Goal: Task Accomplishment & Management: Use online tool/utility

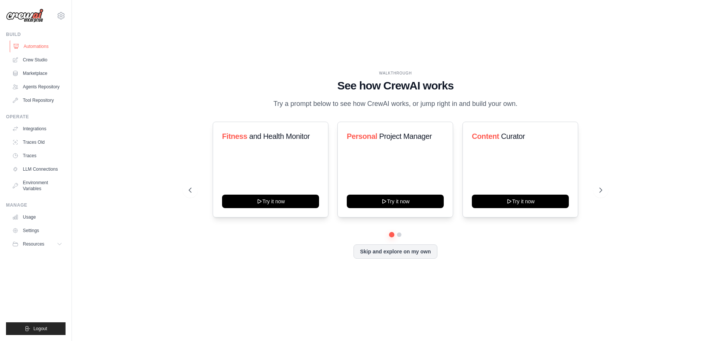
click at [39, 48] on link "Automations" at bounding box center [38, 46] width 57 height 12
click at [41, 62] on link "Crew Studio" at bounding box center [38, 60] width 57 height 12
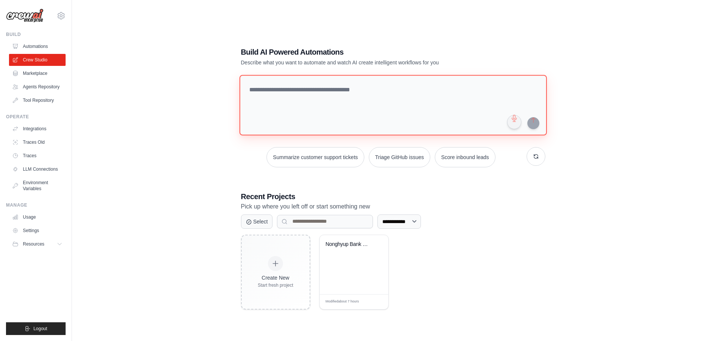
click at [417, 88] on textarea at bounding box center [392, 105] width 307 height 61
click at [45, 77] on link "Marketplace" at bounding box center [38, 73] width 57 height 12
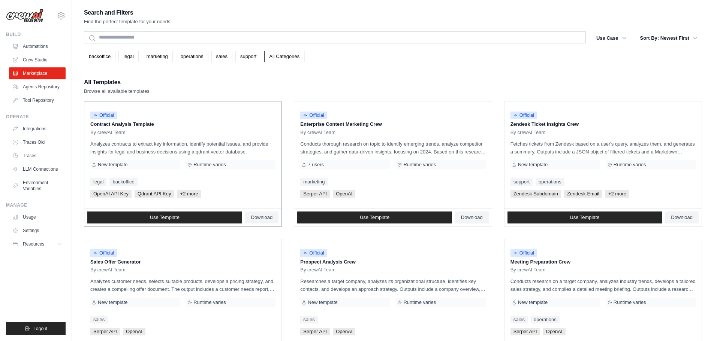
click at [147, 125] on p "Contract Analysis Template" at bounding box center [182, 124] width 185 height 7
click at [195, 215] on link "Use Template" at bounding box center [164, 218] width 155 height 12
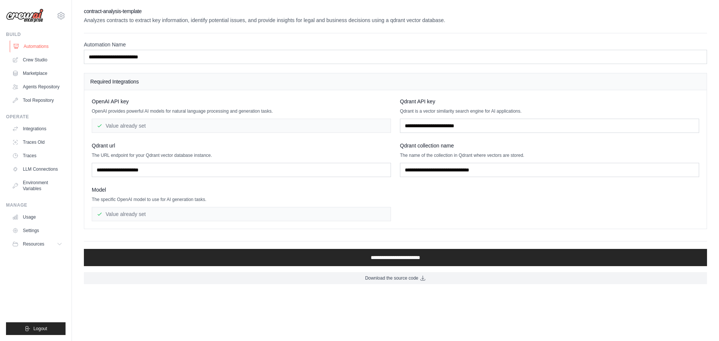
click at [41, 44] on link "Automations" at bounding box center [38, 46] width 57 height 12
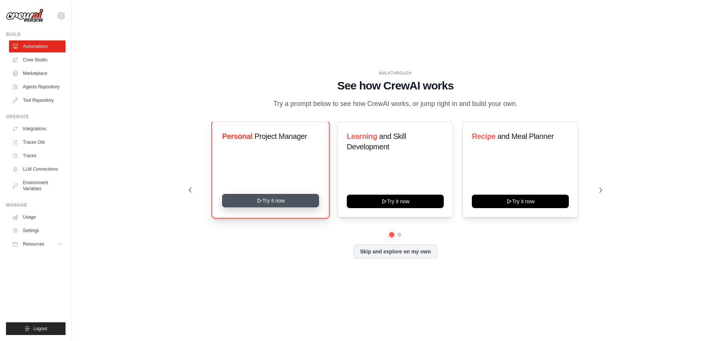
click at [284, 208] on button "Try it now" at bounding box center [270, 200] width 97 height 13
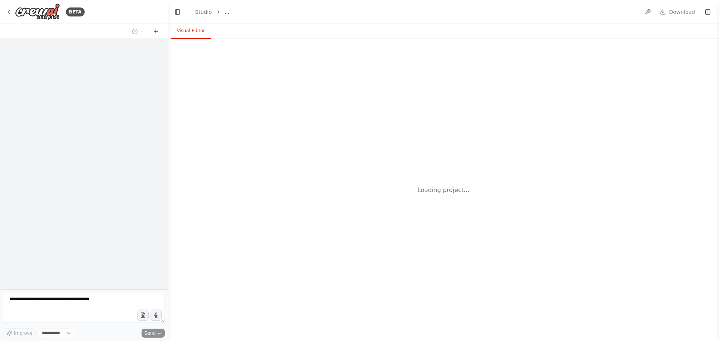
select select "****"
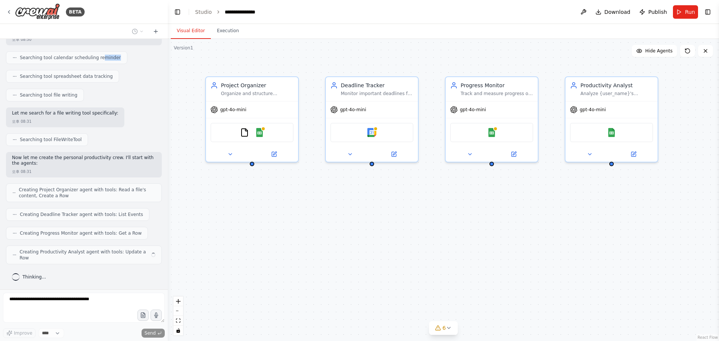
drag, startPoint x: 96, startPoint y: 51, endPoint x: 123, endPoint y: 50, distance: 26.6
click at [123, 50] on div "Create a crew that helps organize your personal projects, sets reminders for im…" at bounding box center [84, 164] width 168 height 251
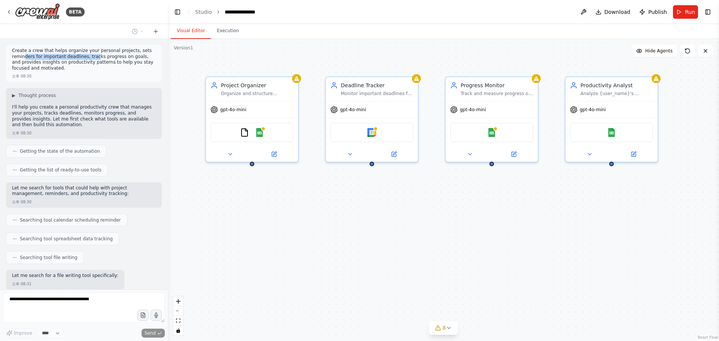
drag, startPoint x: 24, startPoint y: 59, endPoint x: 93, endPoint y: 58, distance: 69.3
click at [93, 58] on p "Create a crew that helps organize your personal projects, sets reminders for im…" at bounding box center [84, 59] width 144 height 23
click at [90, 60] on p "Create a crew that helps organize your personal projects, sets reminders for im…" at bounding box center [84, 59] width 144 height 23
drag, startPoint x: 67, startPoint y: 58, endPoint x: 84, endPoint y: 57, distance: 16.9
click at [78, 57] on p "Create a crew that helps organize your personal projects, sets reminders for im…" at bounding box center [84, 59] width 144 height 23
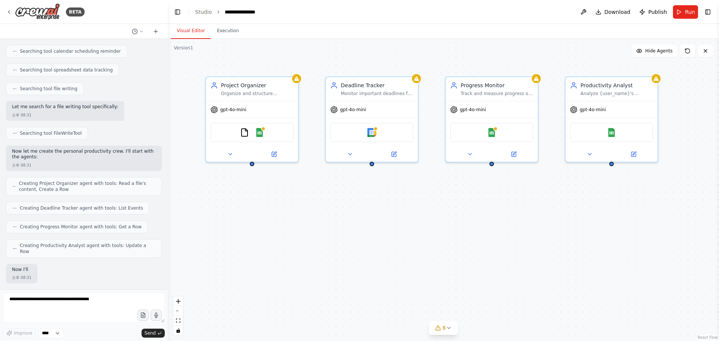
click at [115, 58] on div "Create a crew that helps organize your personal projects, sets reminders for im…" at bounding box center [84, 164] width 168 height 251
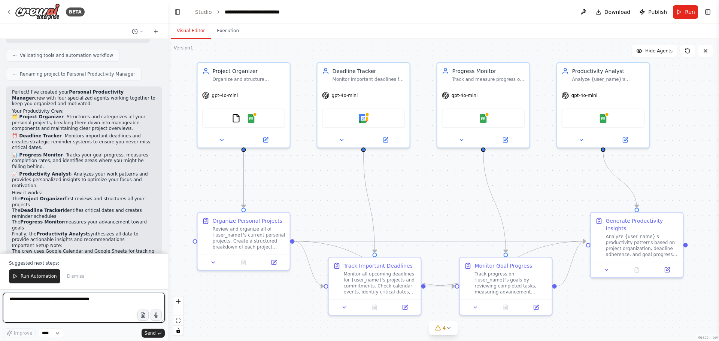
scroll to position [516, 0]
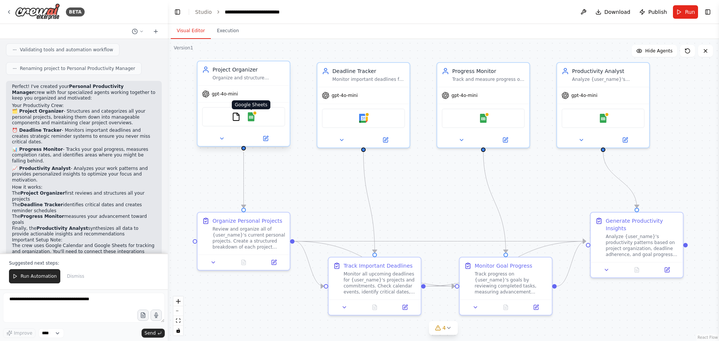
click at [252, 121] on img at bounding box center [251, 116] width 9 height 9
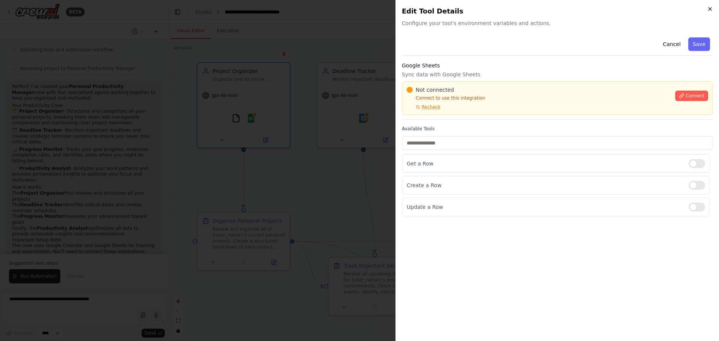
click at [709, 8] on icon "button" at bounding box center [710, 9] width 6 height 6
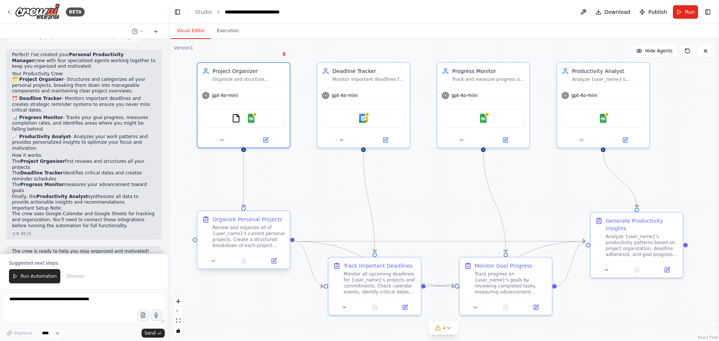
scroll to position [553, 0]
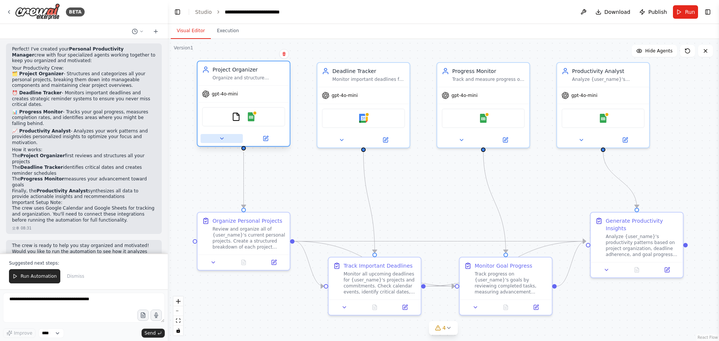
click at [222, 139] on icon at bounding box center [221, 138] width 3 height 1
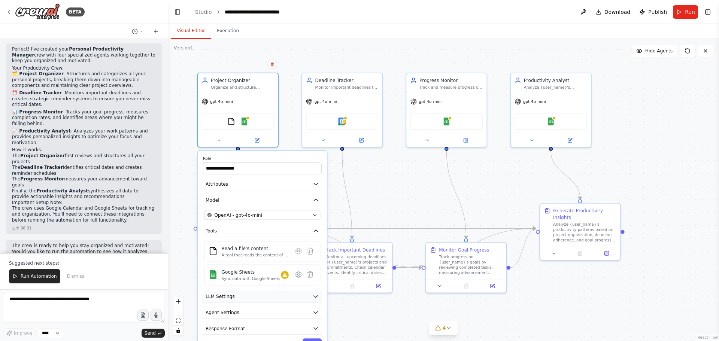
click at [294, 301] on button "LLM Settings" at bounding box center [262, 297] width 119 height 12
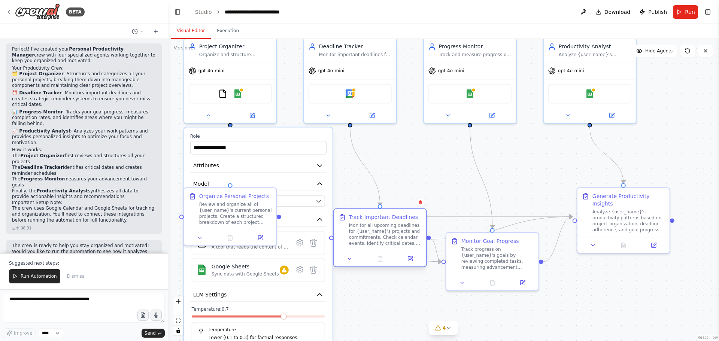
drag, startPoint x: 358, startPoint y: 256, endPoint x: 378, endPoint y: 278, distance: 29.7
click at [378, 247] on div "Monitor all upcoming deadlines for {user_name}'s projects and commitments. Chec…" at bounding box center [385, 235] width 73 height 24
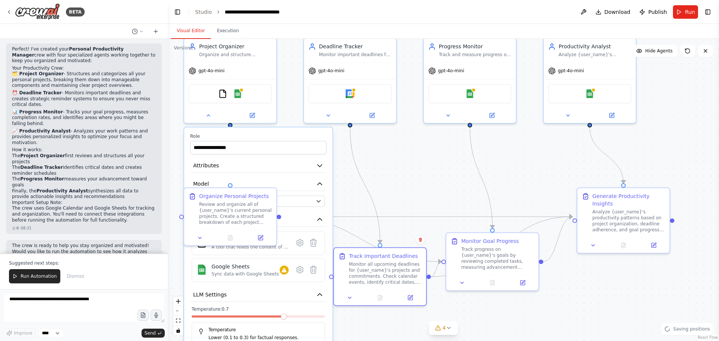
click at [369, 157] on div ".deletable-edge-delete-btn { width: 20px; height: 20px; border: 0px solid #ffff…" at bounding box center [444, 190] width 552 height 302
drag, startPoint x: 351, startPoint y: 126, endPoint x: 476, endPoint y: 148, distance: 126.6
click at [476, 148] on div ".deletable-edge-delete-btn { width: 20px; height: 20px; border: 0px solid #ffff…" at bounding box center [444, 190] width 552 height 302
drag, startPoint x: 399, startPoint y: 160, endPoint x: 377, endPoint y: 167, distance: 22.6
click at [399, 160] on div ".deletable-edge-delete-btn { width: 20px; height: 20px; border: 0px solid #ffff…" at bounding box center [444, 190] width 552 height 302
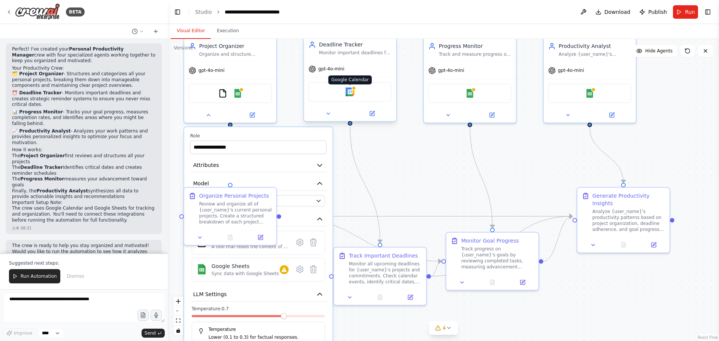
click at [353, 93] on img at bounding box center [350, 91] width 9 height 9
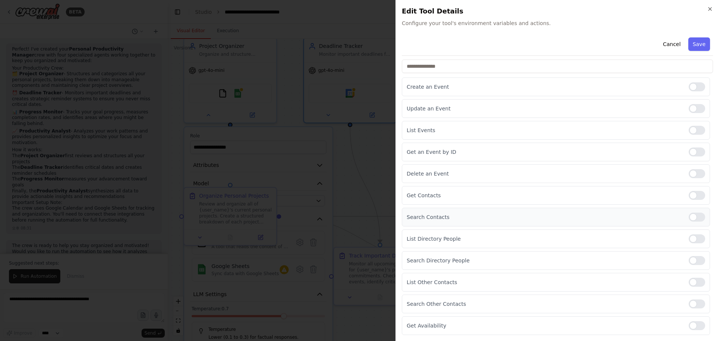
scroll to position [2, 0]
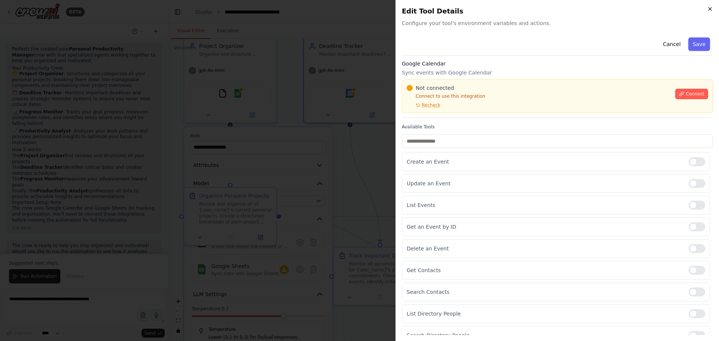
click at [709, 10] on icon "button" at bounding box center [710, 9] width 6 height 6
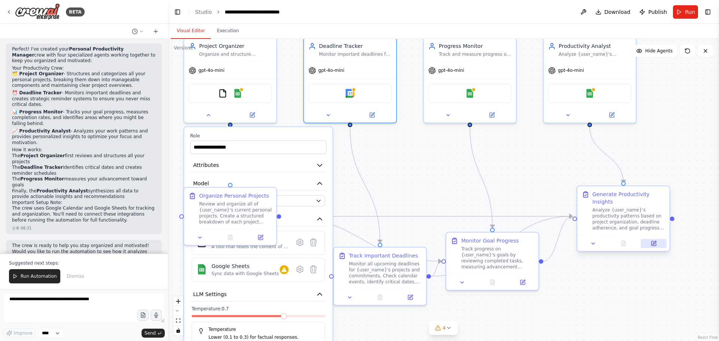
click at [652, 241] on icon at bounding box center [654, 244] width 6 height 6
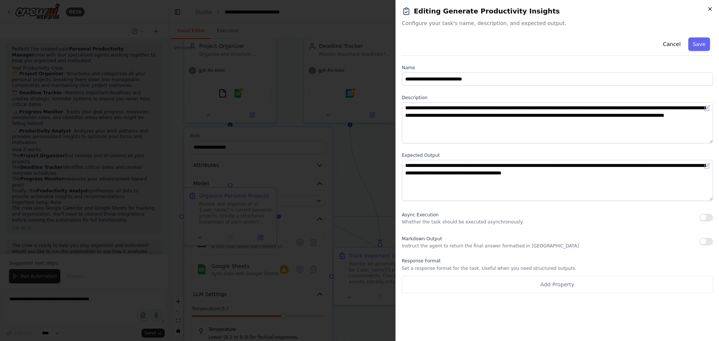
click at [708, 10] on icon "button" at bounding box center [710, 9] width 6 height 6
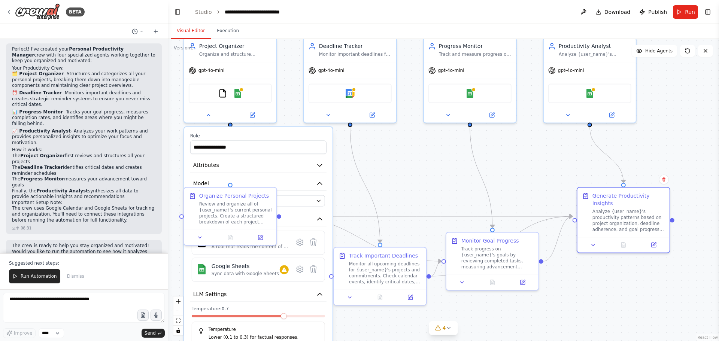
click at [412, 157] on div ".deletable-edge-delete-btn { width: 20px; height: 20px; border: 0px solid #ffff…" at bounding box center [444, 190] width 552 height 302
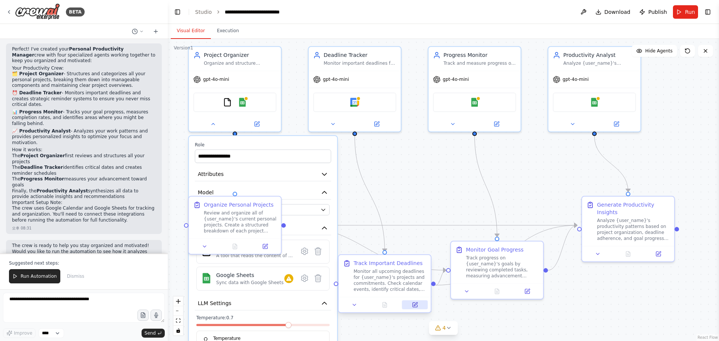
click at [414, 308] on icon at bounding box center [415, 305] width 6 height 6
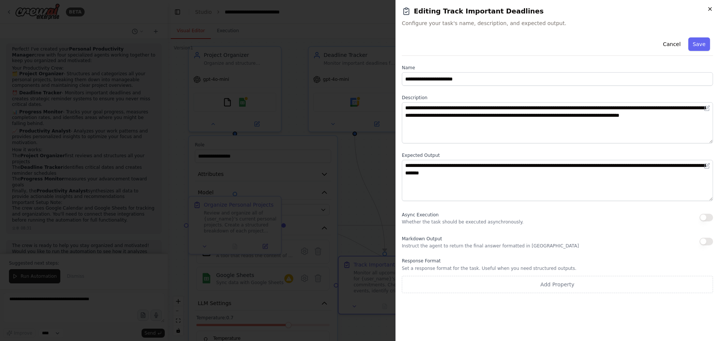
click at [710, 7] on icon "button" at bounding box center [710, 9] width 6 height 6
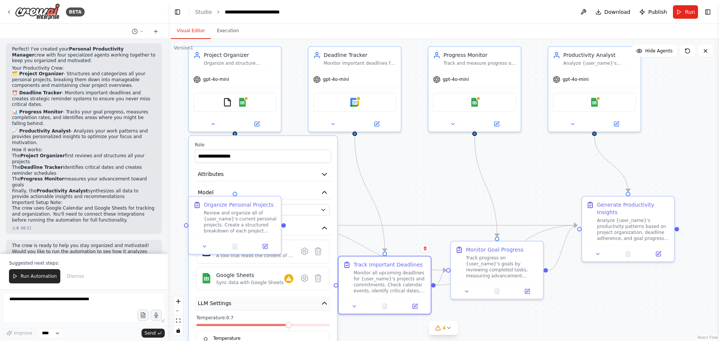
click at [328, 305] on icon "button" at bounding box center [324, 303] width 7 height 7
click at [275, 117] on div at bounding box center [235, 122] width 92 height 15
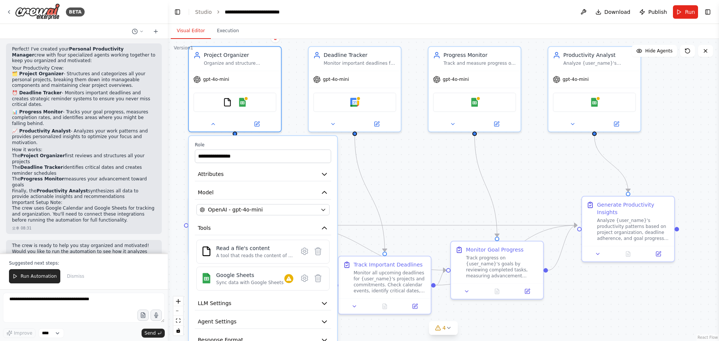
click at [292, 105] on div ".deletable-edge-delete-btn { width: 20px; height: 20px; border: 0px solid #ffff…" at bounding box center [444, 190] width 552 height 302
click at [529, 295] on div at bounding box center [497, 289] width 92 height 15
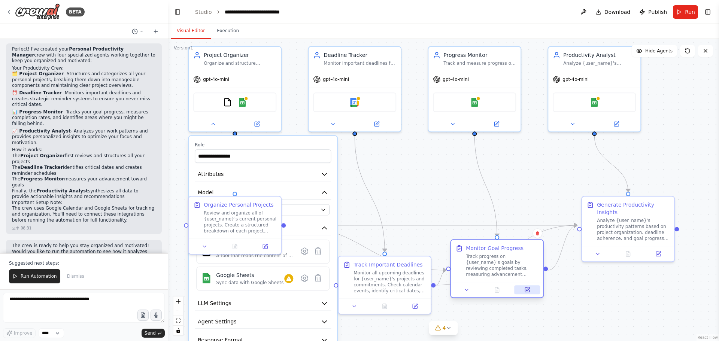
click at [528, 290] on icon at bounding box center [527, 289] width 3 height 3
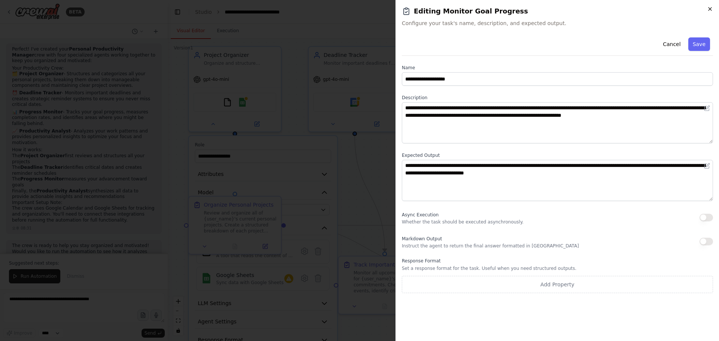
click at [709, 8] on icon "button" at bounding box center [710, 9] width 6 height 6
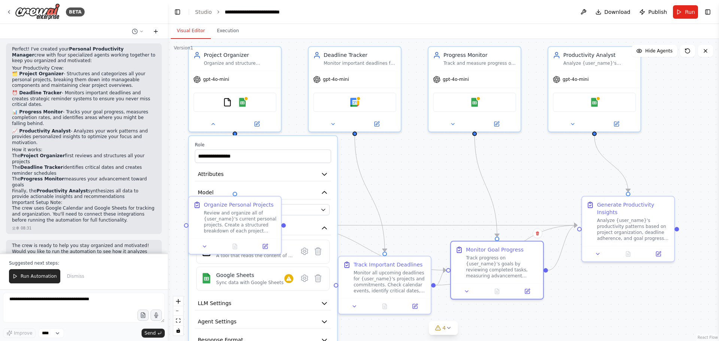
click at [154, 31] on icon at bounding box center [156, 31] width 6 height 6
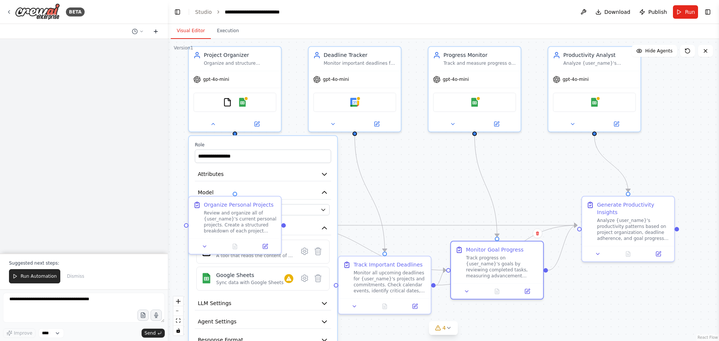
scroll to position [0, 0]
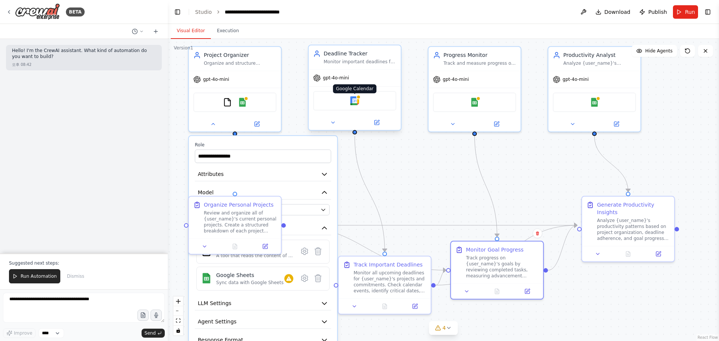
click at [359, 102] on img at bounding box center [354, 100] width 9 height 9
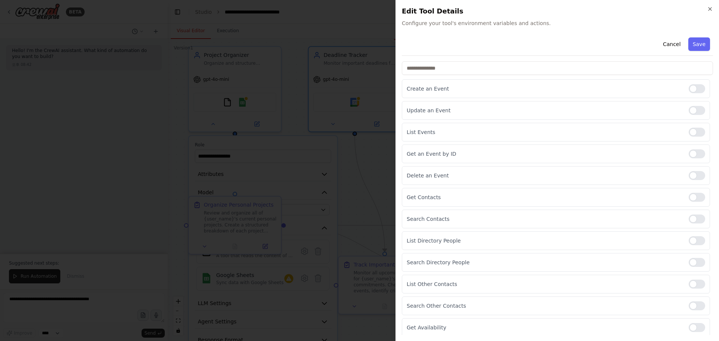
scroll to position [77, 0]
click at [712, 10] on icon "button" at bounding box center [710, 9] width 6 height 6
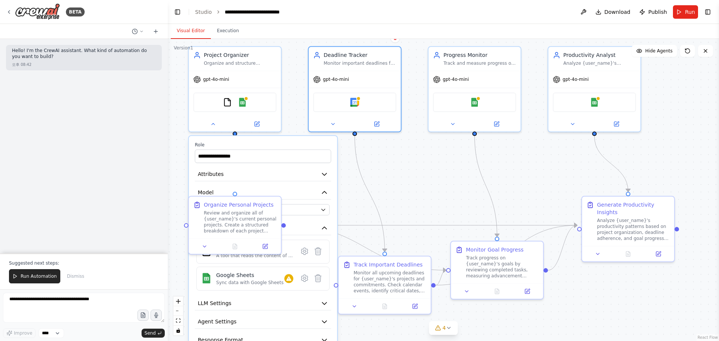
click at [85, 64] on div "오후 08:42" at bounding box center [84, 65] width 144 height 6
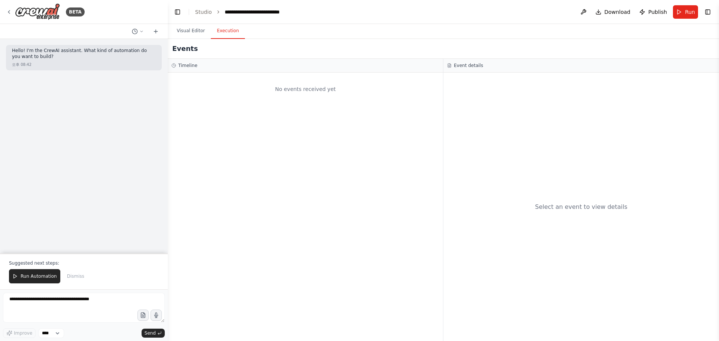
click at [220, 32] on button "Execution" at bounding box center [228, 31] width 34 height 16
click at [187, 33] on button "Visual Editor" at bounding box center [191, 31] width 40 height 16
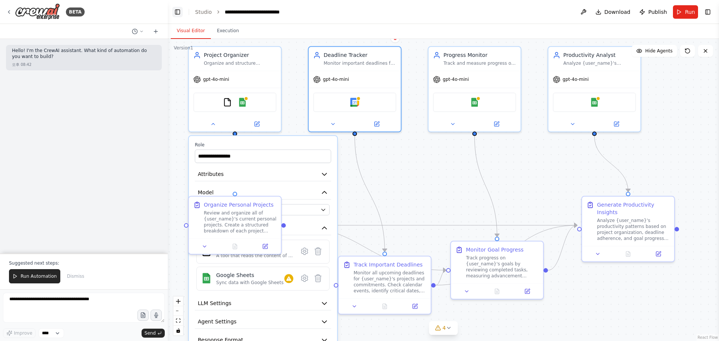
drag, startPoint x: 184, startPoint y: 12, endPoint x: 178, endPoint y: 13, distance: 6.2
click at [181, 12] on header "**********" at bounding box center [444, 12] width 552 height 24
click at [178, 13] on button "Toggle Left Sidebar" at bounding box center [177, 12] width 10 height 10
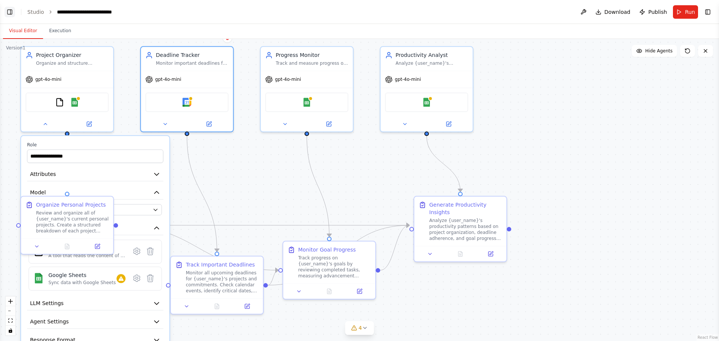
click at [13, 12] on button "Toggle Left Sidebar" at bounding box center [9, 12] width 10 height 10
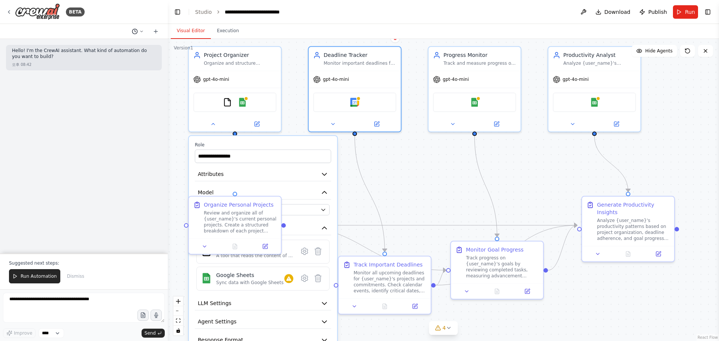
click at [141, 30] on icon at bounding box center [141, 31] width 4 height 4
click at [141, 30] on div at bounding box center [84, 170] width 168 height 341
click at [54, 330] on select "****" at bounding box center [51, 334] width 25 height 10
click at [100, 332] on div "Improve **** Send" at bounding box center [84, 334] width 162 height 10
click at [664, 55] on button "Hide Agents" at bounding box center [654, 51] width 45 height 12
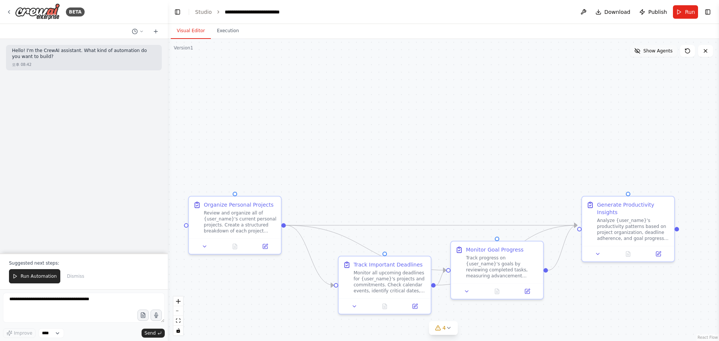
click at [664, 54] on button "Show Agents" at bounding box center [653, 51] width 47 height 12
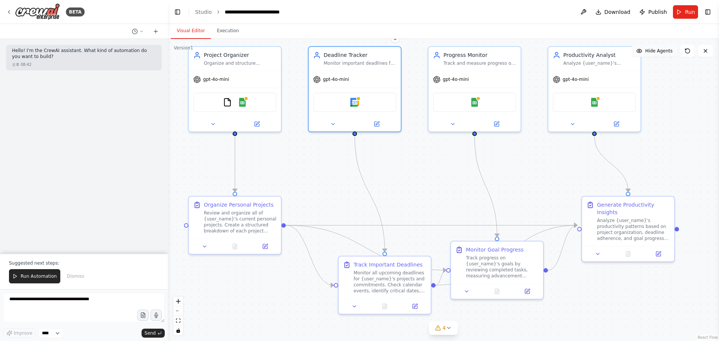
click at [665, 54] on button "Hide Agents" at bounding box center [654, 51] width 45 height 12
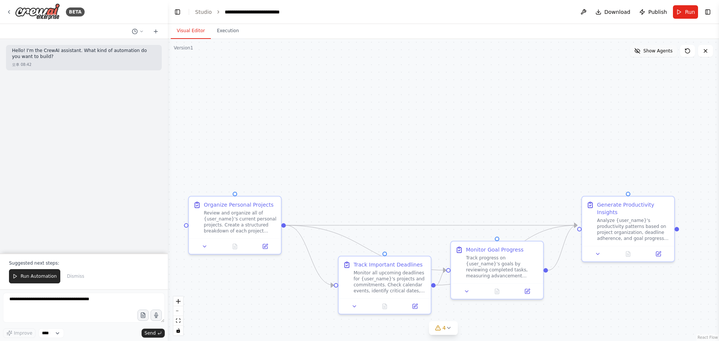
click at [665, 54] on button "Show Agents" at bounding box center [653, 51] width 47 height 12
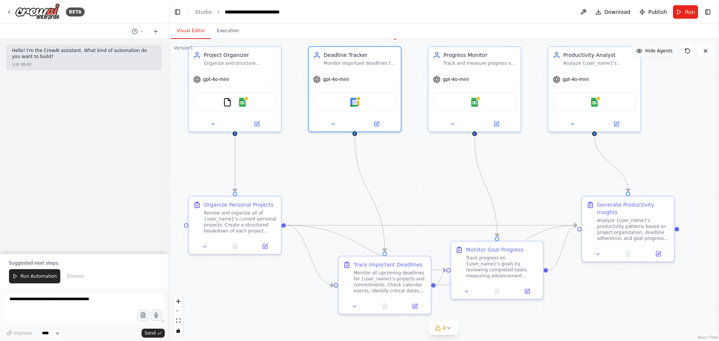
click at [665, 54] on span "Hide Agents" at bounding box center [659, 51] width 27 height 6
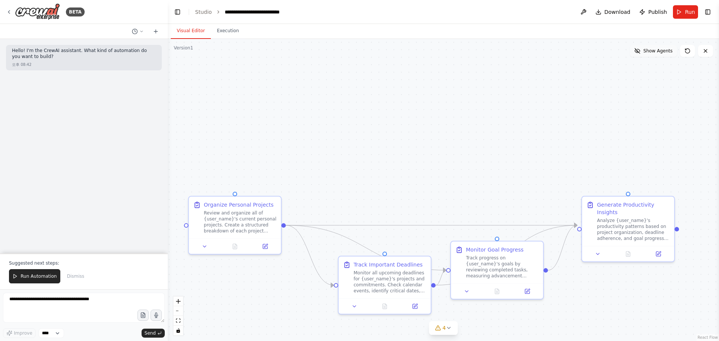
click at [665, 54] on span "Show Agents" at bounding box center [658, 51] width 29 height 6
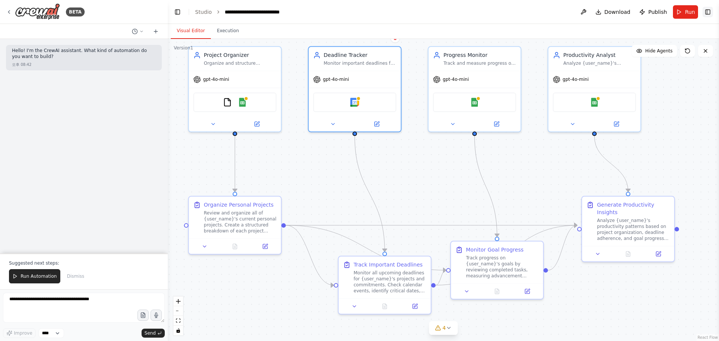
click at [709, 10] on button "Toggle Right Sidebar" at bounding box center [708, 12] width 10 height 10
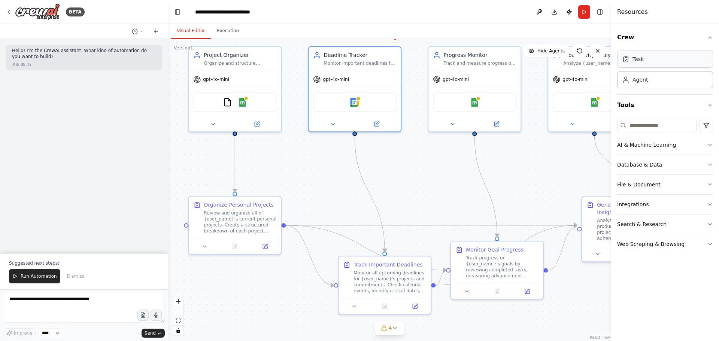
click at [650, 58] on div "Task" at bounding box center [666, 59] width 96 height 17
click at [623, 60] on icon at bounding box center [625, 58] width 7 height 7
click at [703, 147] on button "AI & Machine Learning" at bounding box center [666, 144] width 96 height 19
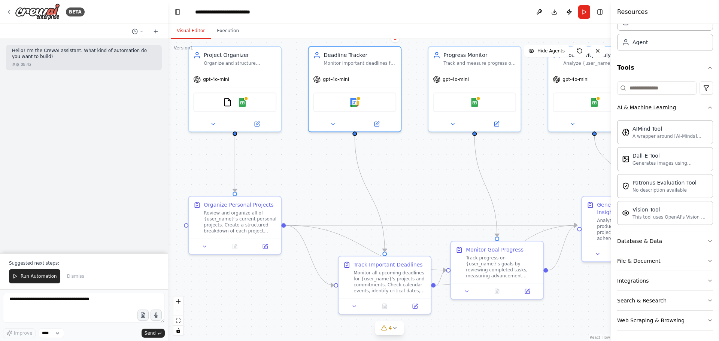
scroll to position [39, 0]
click at [677, 242] on button "Database & Data" at bounding box center [666, 239] width 96 height 19
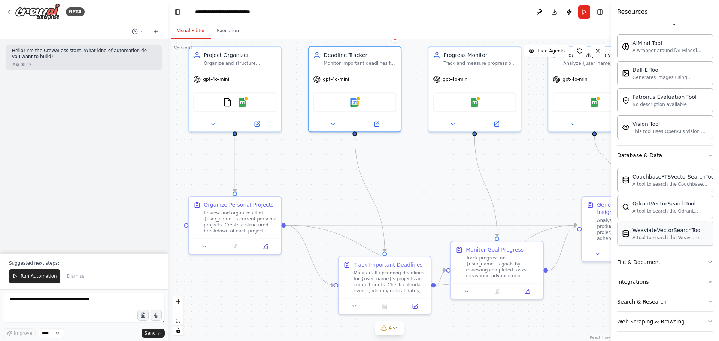
scroll to position [126, 0]
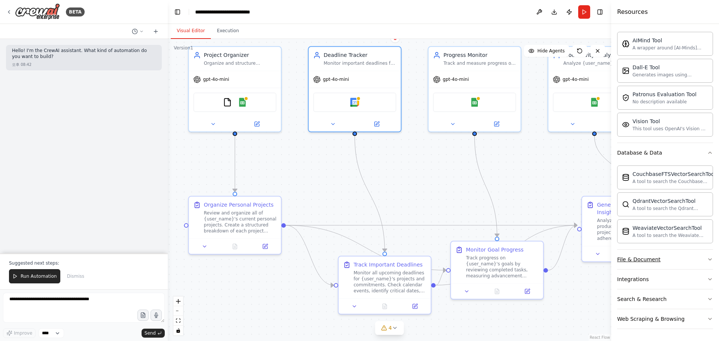
click at [680, 257] on button "File & Document" at bounding box center [666, 259] width 96 height 19
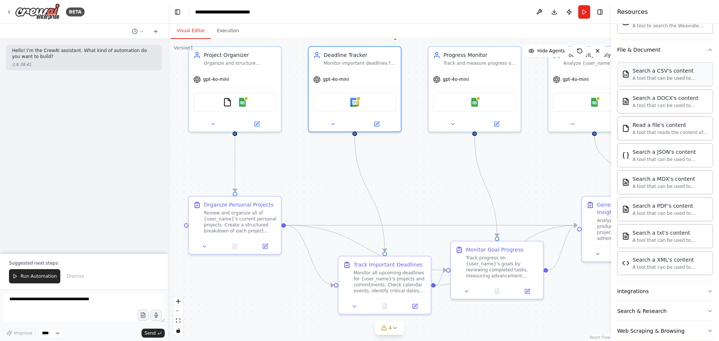
scroll to position [348, 0]
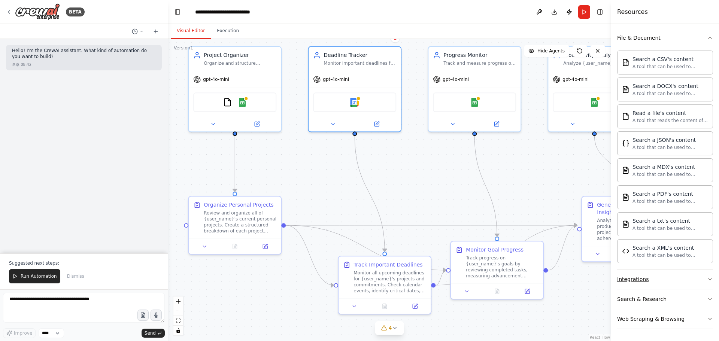
click at [676, 280] on button "Integrations" at bounding box center [666, 279] width 96 height 19
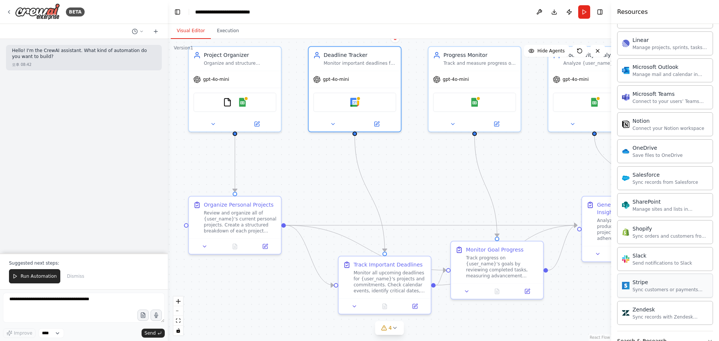
scroll to position [947, 0]
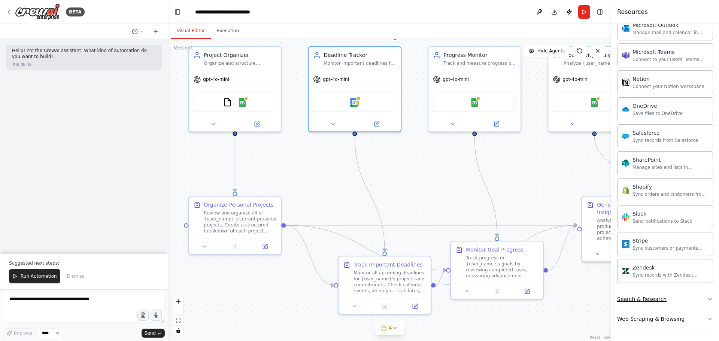
click at [668, 301] on button "Search & Research" at bounding box center [666, 299] width 96 height 19
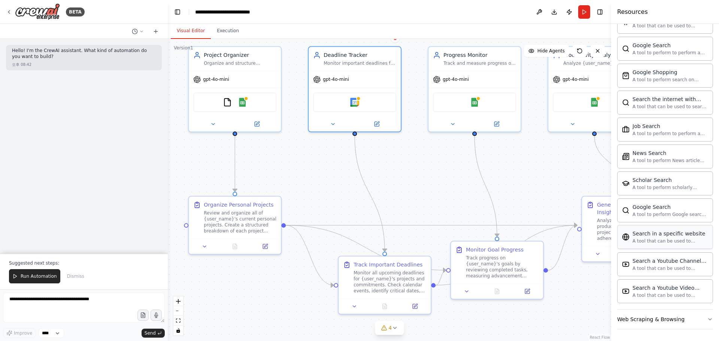
scroll to position [1331, 0]
click at [687, 323] on button "Web Scraping & Browsing" at bounding box center [666, 319] width 96 height 19
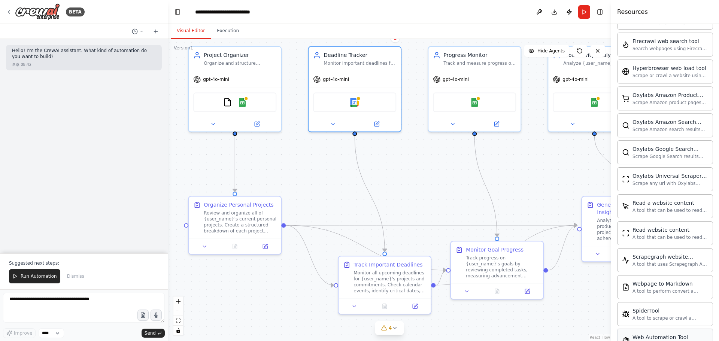
scroll to position [1742, 0]
